Goal: Obtain resource: Download file/media

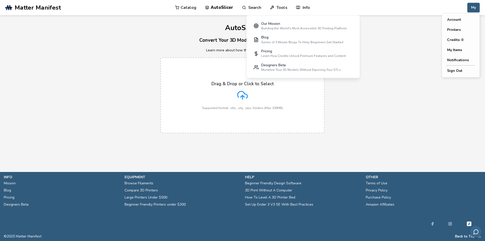
click at [479, 9] on button "My" at bounding box center [474, 8] width 12 height 10
click at [460, 50] on button "My Items" at bounding box center [460, 50] width 35 height 10
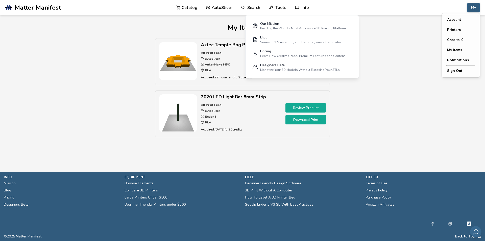
click at [473, 7] on button "My" at bounding box center [474, 8] width 12 height 10
click at [398, 38] on div "Aztec Temple Bog Planter Level2 V2 All Print Files autoslicer AnkerMake M5C PLA…" at bounding box center [243, 90] width 358 height 104
drag, startPoint x: 398, startPoint y: 32, endPoint x: 349, endPoint y: 20, distance: 49.9
click at [394, 32] on div "My Items Aztec Temple Bog Planter Level2 V2 All Print Files autoslicer AnkerMak…" at bounding box center [243, 83] width 358 height 119
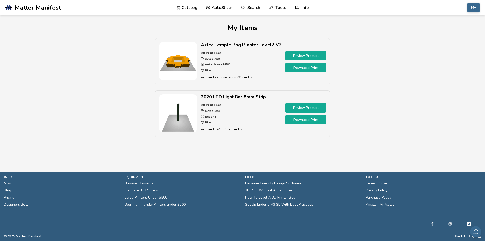
click at [304, 116] on link "Download Print" at bounding box center [306, 119] width 40 height 9
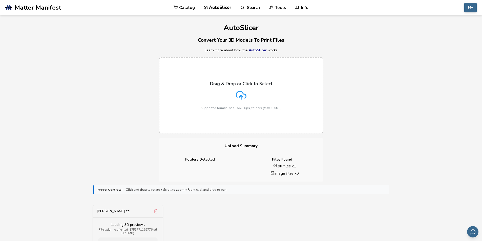
scroll to position [61, 0]
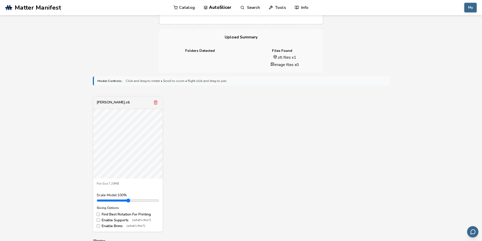
scroll to position [152, 0]
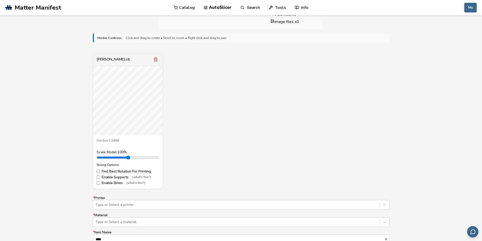
click at [129, 170] on label "Find Best Rotation For Printing" at bounding box center [128, 171] width 62 height 4
click at [129, 171] on label "Find Best Rotation For Printing" at bounding box center [128, 171] width 62 height 4
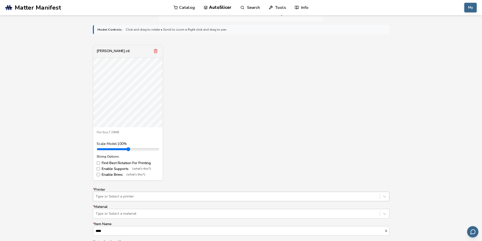
scroll to position [212, 0]
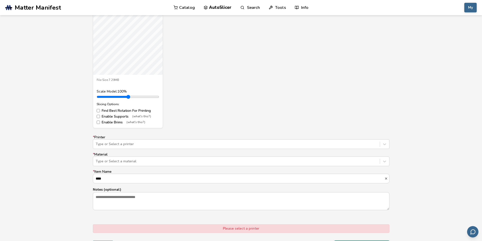
click at [126, 116] on label "Enable Supports (what's this?)" at bounding box center [128, 117] width 62 height 4
click at [120, 122] on label "Enable Brims (what's this?)" at bounding box center [128, 122] width 62 height 4
click at [123, 117] on label "Enable Supports (what's this?)" at bounding box center [128, 117] width 62 height 4
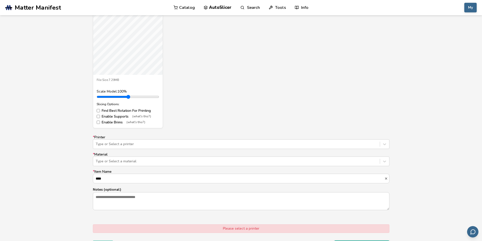
click at [124, 117] on label "Enable Supports (what's this?)" at bounding box center [128, 117] width 62 height 4
click at [168, 142] on div at bounding box center [236, 144] width 281 height 5
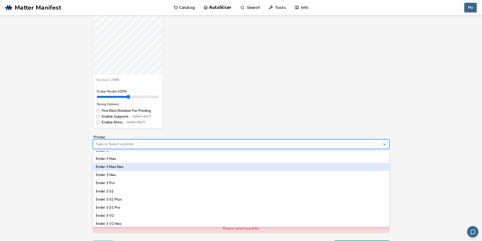
scroll to position [243, 0]
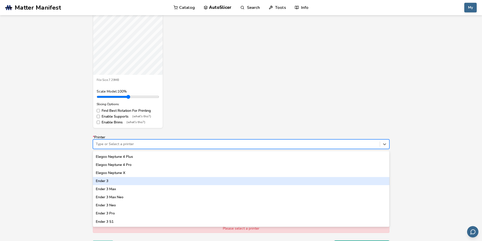
click at [112, 182] on div "Ender 3" at bounding box center [241, 181] width 296 height 8
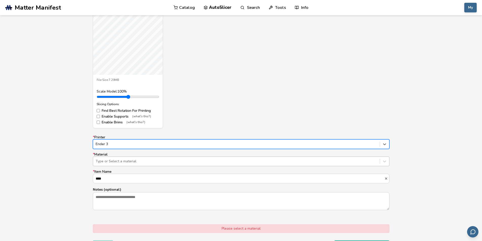
click at [118, 160] on div at bounding box center [236, 161] width 281 height 5
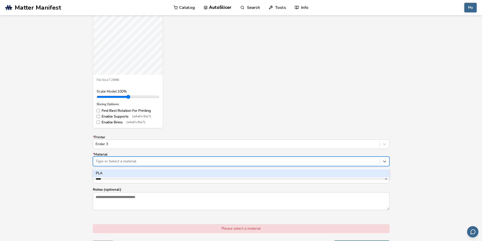
click at [115, 172] on div "PLA" at bounding box center [241, 173] width 296 height 8
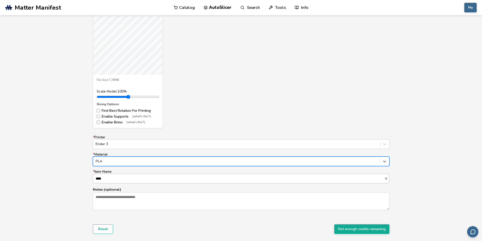
click at [124, 177] on input "****" at bounding box center [238, 178] width 291 height 9
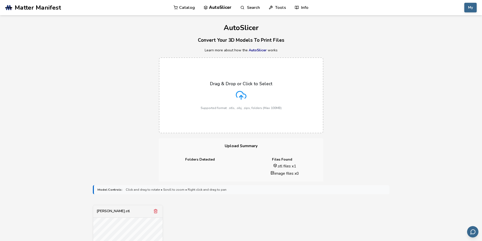
scroll to position [121, 0]
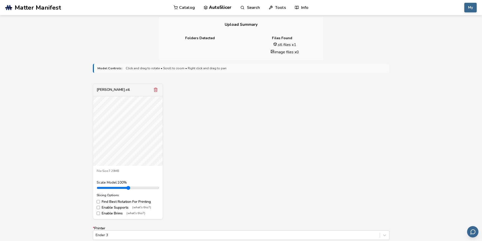
drag, startPoint x: 187, startPoint y: 185, endPoint x: 193, endPoint y: 185, distance: 6.3
click at [194, 185] on div "zdun.stl File Size: 7.29MB Scale Model: 100 % Slicing Options: Find Best Rotati…" at bounding box center [241, 151] width 296 height 136
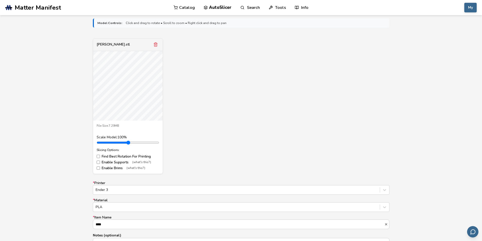
scroll to position [152, 0]
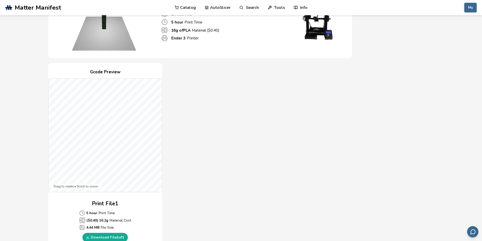
scroll to position [91, 0]
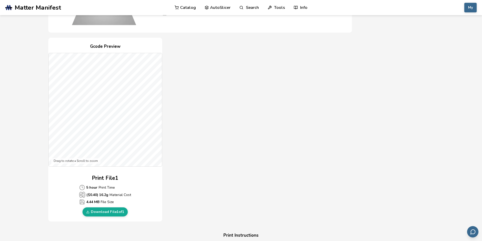
drag, startPoint x: 86, startPoint y: 186, endPoint x: 121, endPoint y: 203, distance: 38.0
click at [121, 203] on div "5 hour Print Time ($ 0.40 ) 16.2 g Material Cost 4.44 MB File Size" at bounding box center [105, 195] width 52 height 20
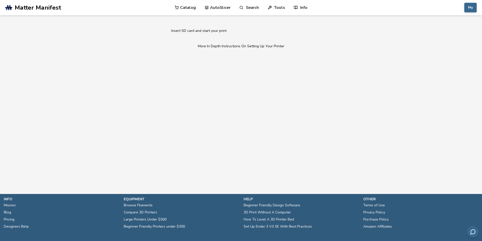
scroll to position [360, 0]
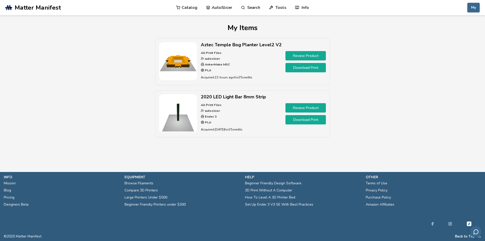
click at [293, 68] on link "Download Print" at bounding box center [306, 67] width 40 height 9
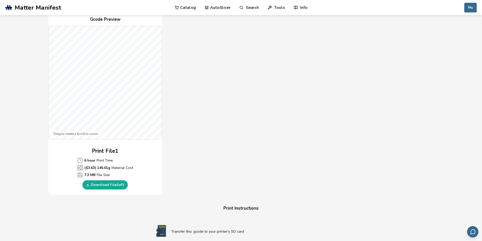
scroll to position [87, 0]
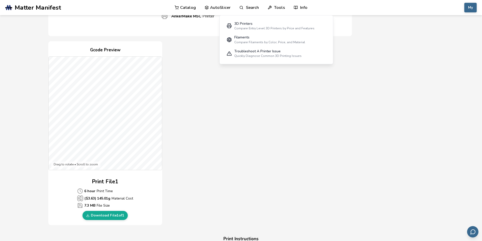
click at [373, 98] on div "Download Your Print File Aztec Temple Bog Planter Level2 V2 All Print Files Cre…" at bounding box center [240, 176] width 385 height 479
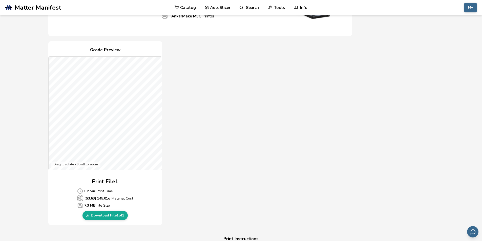
drag, startPoint x: 341, startPoint y: 42, endPoint x: 338, endPoint y: 44, distance: 3.4
click at [342, 42] on div "Gcode Preview Drag to rotate • Scroll to zoom Print File 1 6 hour Print Time ($…" at bounding box center [199, 133] width 303 height 184
